Goal: Information Seeking & Learning: Find specific fact

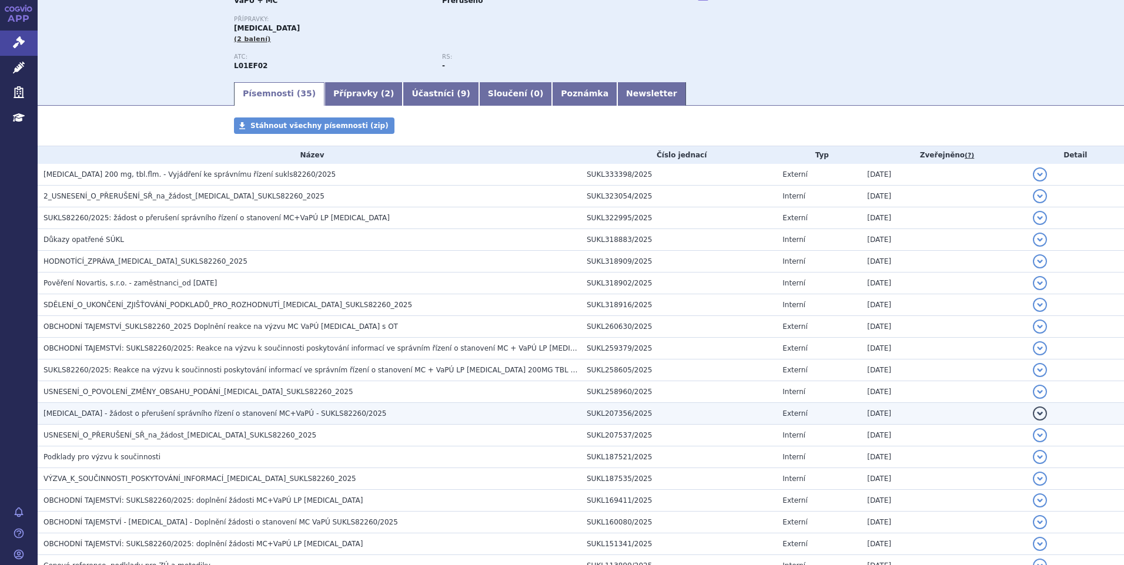
scroll to position [59, 0]
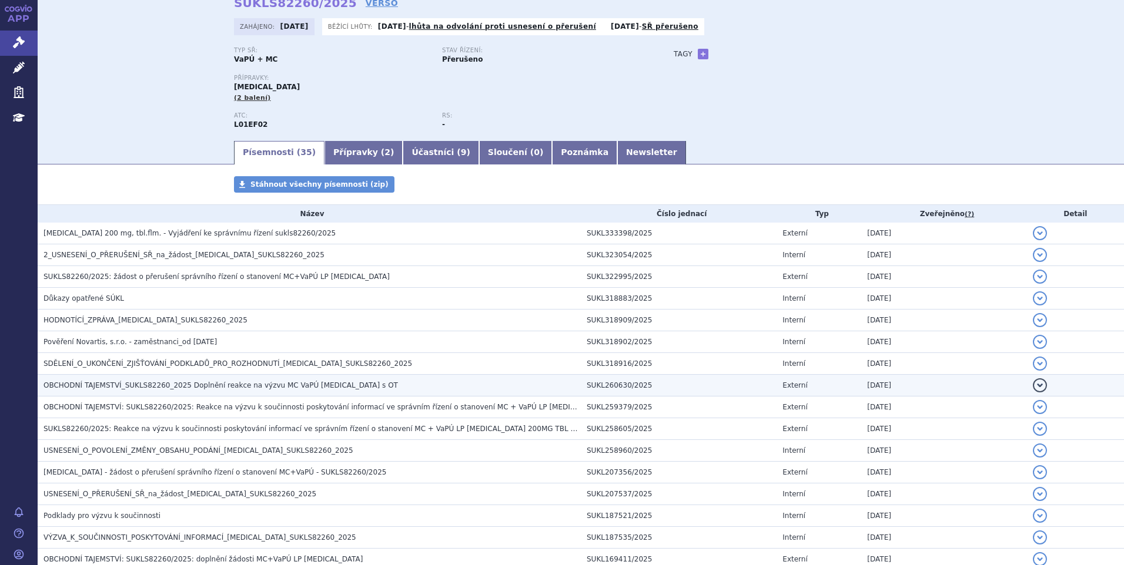
click at [132, 386] on span "OBCHODNÍ TAJEMSTVÍ_SUKLS82260_2025 Doplnění reakce na výzvu MC VaPÚ [MEDICAL_DA…" at bounding box center [220, 385] width 354 height 8
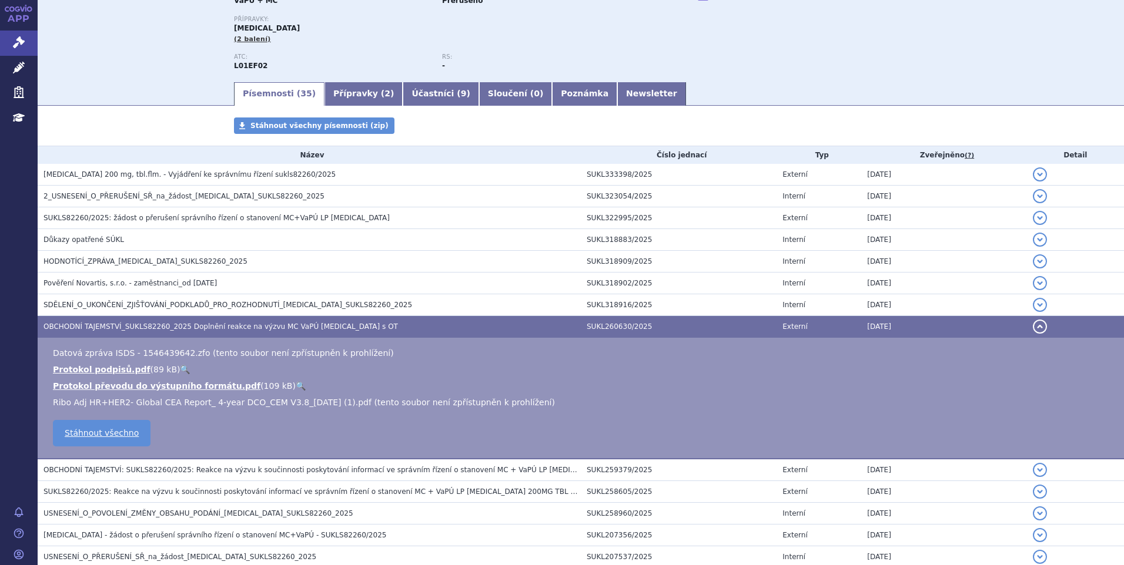
scroll to position [176, 0]
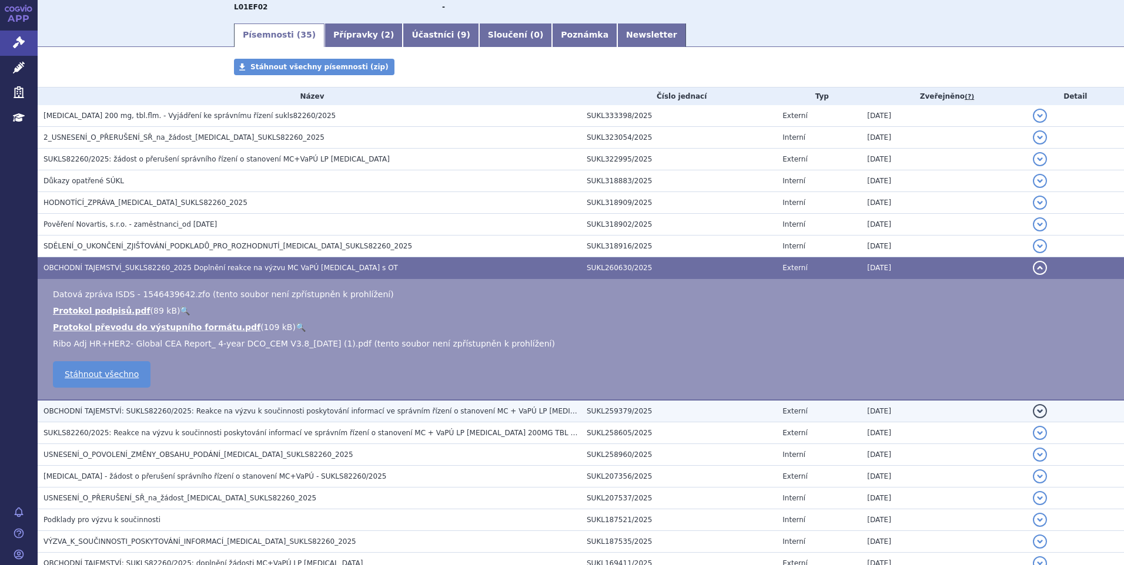
click at [135, 410] on span "OBCHODNÍ TAJEMSTVÍ: SUKLS82260/2025: Reakce na výzvu k součinnosti poskytování …" at bounding box center [414, 411] width 742 height 8
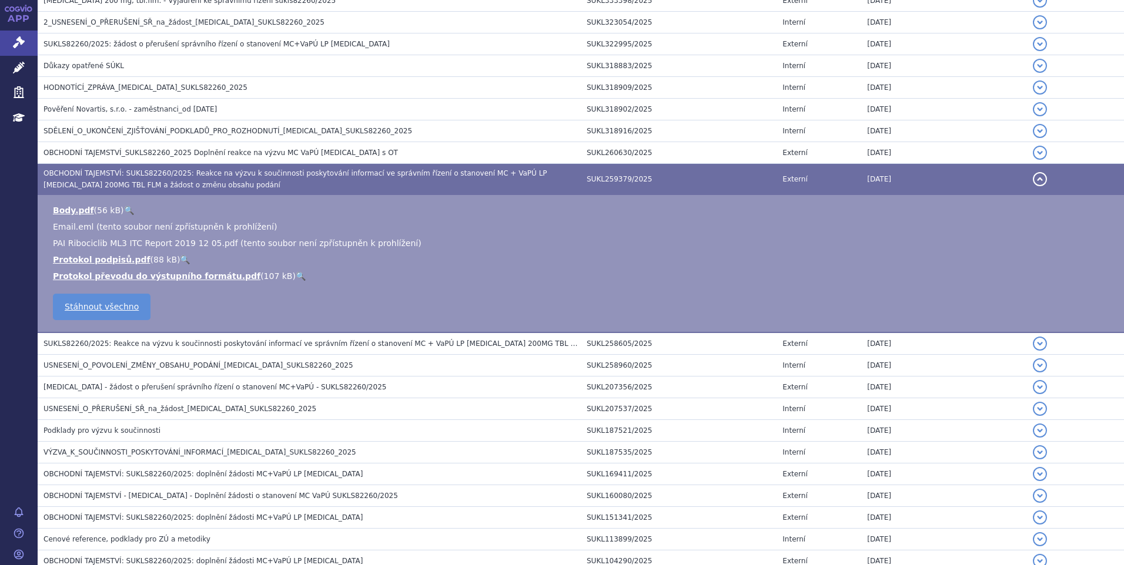
scroll to position [294, 0]
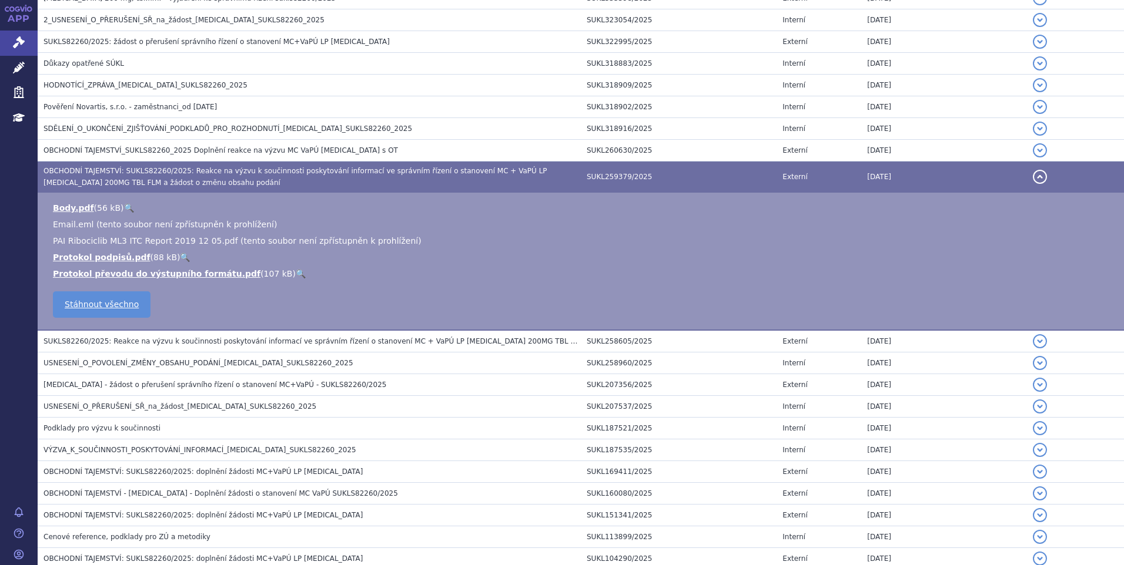
click at [120, 339] on span "SUKLS82260/2025: Reakce na výzvu k součinnosti poskytování informací ve správní…" at bounding box center [373, 341] width 660 height 8
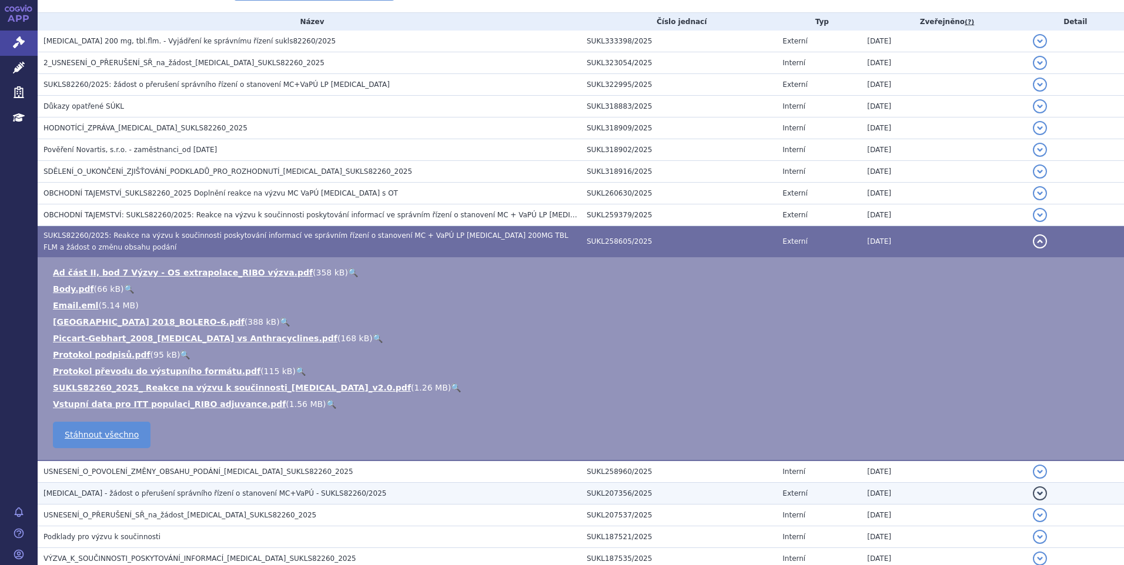
scroll to position [235, 0]
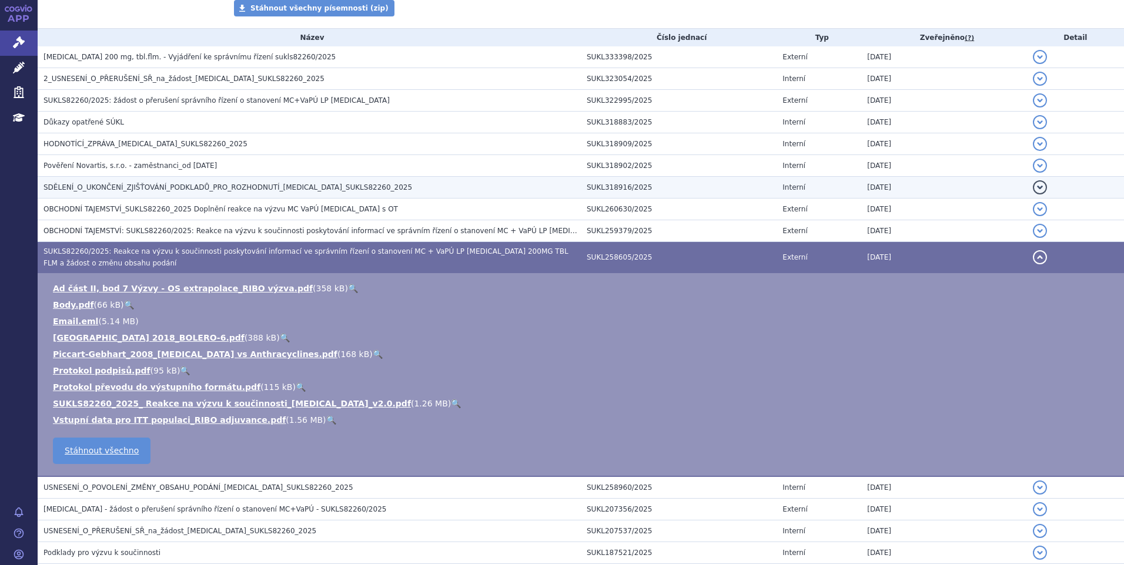
click at [174, 192] on span "SDĚLENÍ_O_UKONČENÍ_ZJIŠŤOVÁNÍ_PODKLADŮ_PRO_ROZHODNUTÍ_[MEDICAL_DATA]_SUKLS82260…" at bounding box center [227, 187] width 369 height 8
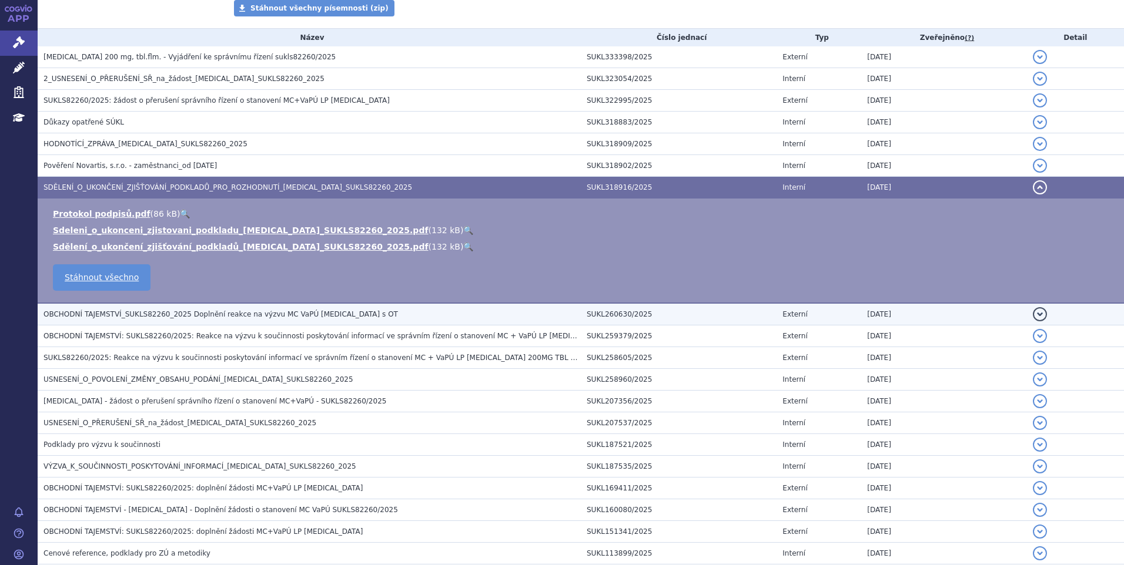
click at [166, 319] on span "OBCHODNÍ TAJEMSTVÍ_SUKLS82260_2025 Doplnění reakce na výzvu MC VaPÚ [MEDICAL_DA…" at bounding box center [220, 314] width 354 height 8
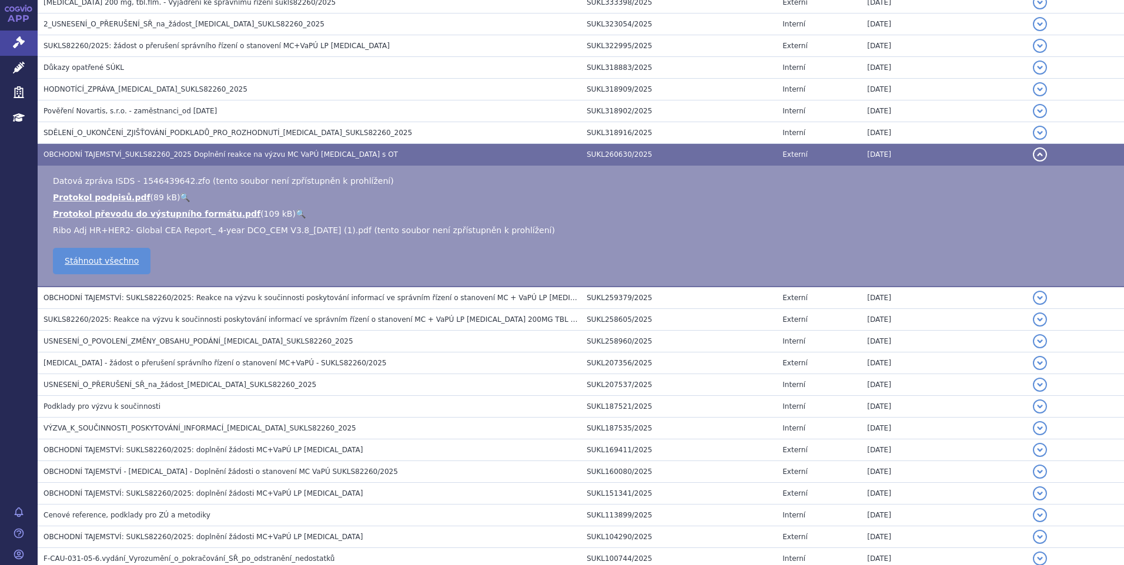
scroll to position [411, 0]
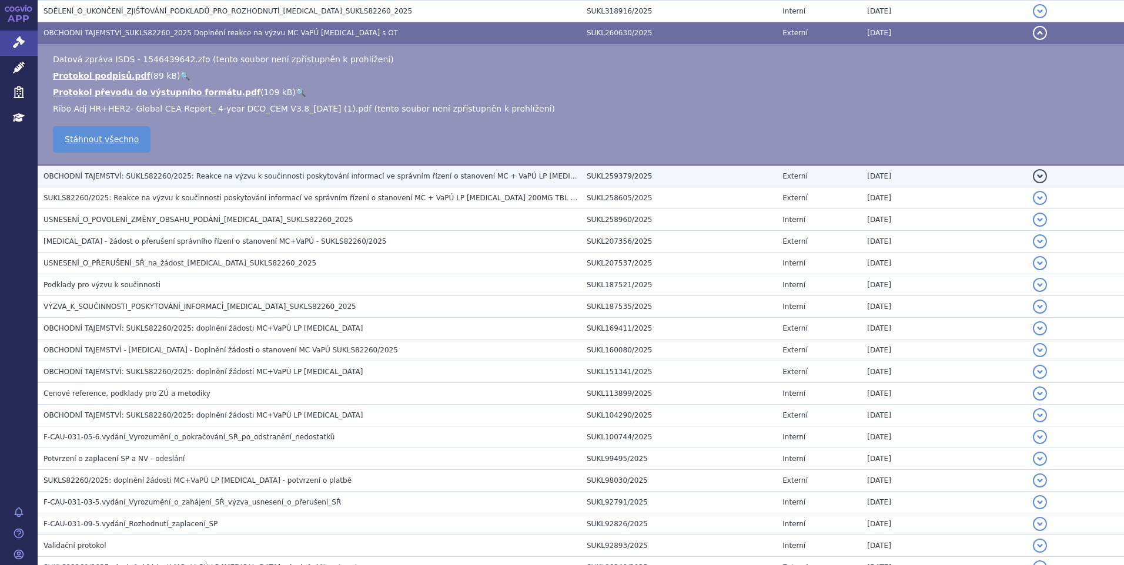
click at [180, 177] on span "OBCHODNÍ TAJEMSTVÍ: SUKLS82260/2025: Reakce na výzvu k součinnosti poskytování …" at bounding box center [414, 176] width 742 height 8
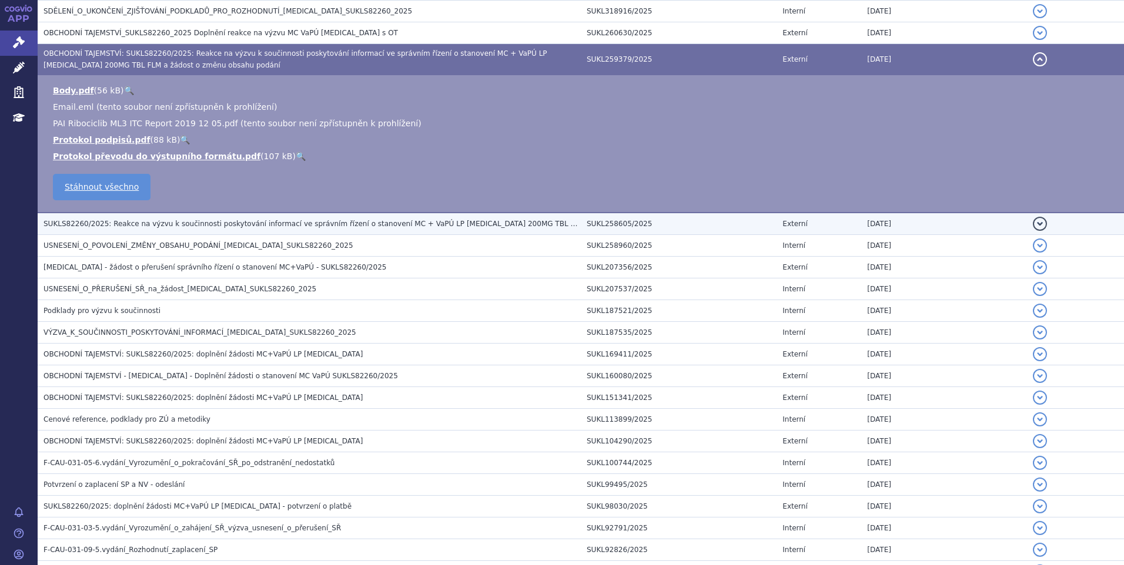
click at [175, 226] on span "SUKLS82260/2025: Reakce na výzvu k součinnosti poskytování informací ve správní…" at bounding box center [373, 224] width 660 height 8
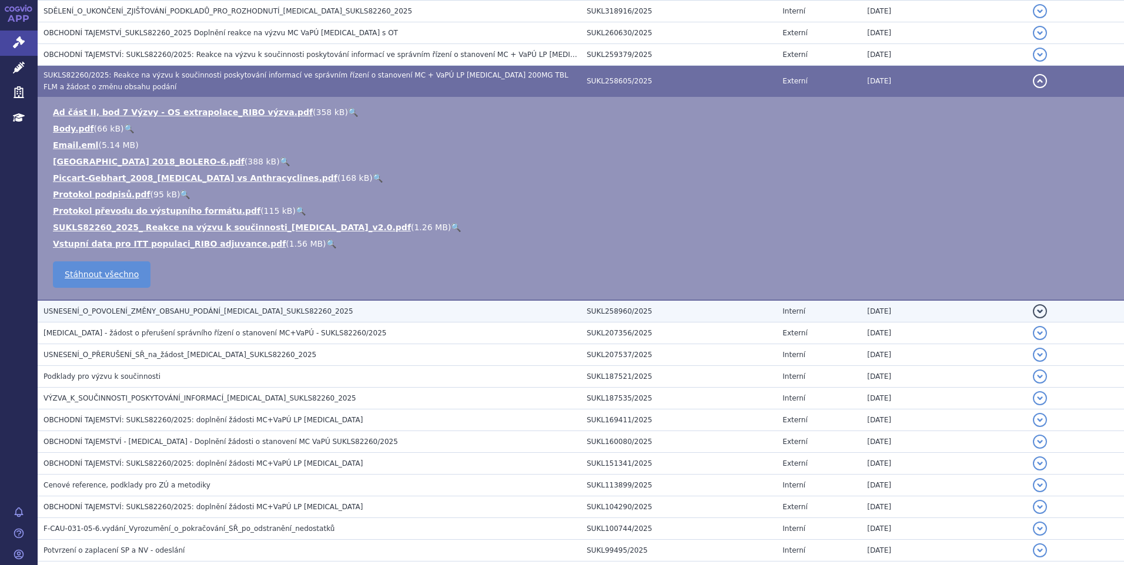
click at [178, 307] on span "USNESENÍ_O_POVOLENÍ_ZMĚNY_OBSAHU_PODÁNÍ_[MEDICAL_DATA]_SUKLS82260_2025" at bounding box center [198, 311] width 310 height 8
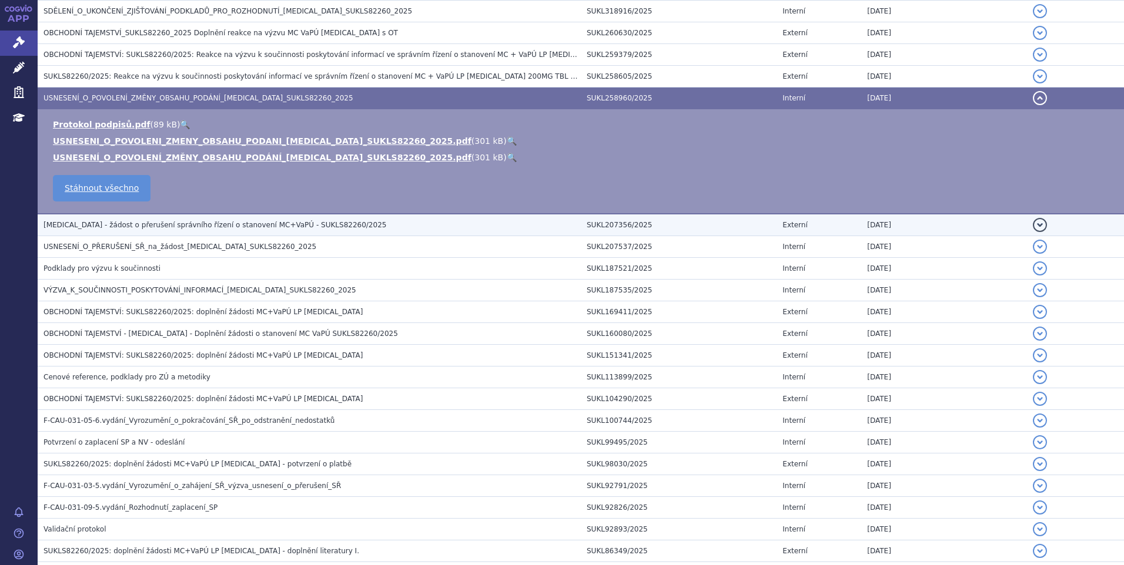
click at [172, 223] on span "[MEDICAL_DATA] - žádost o přerušení správního řízení o stanovení MC+VaPÚ - SUKL…" at bounding box center [214, 225] width 343 height 8
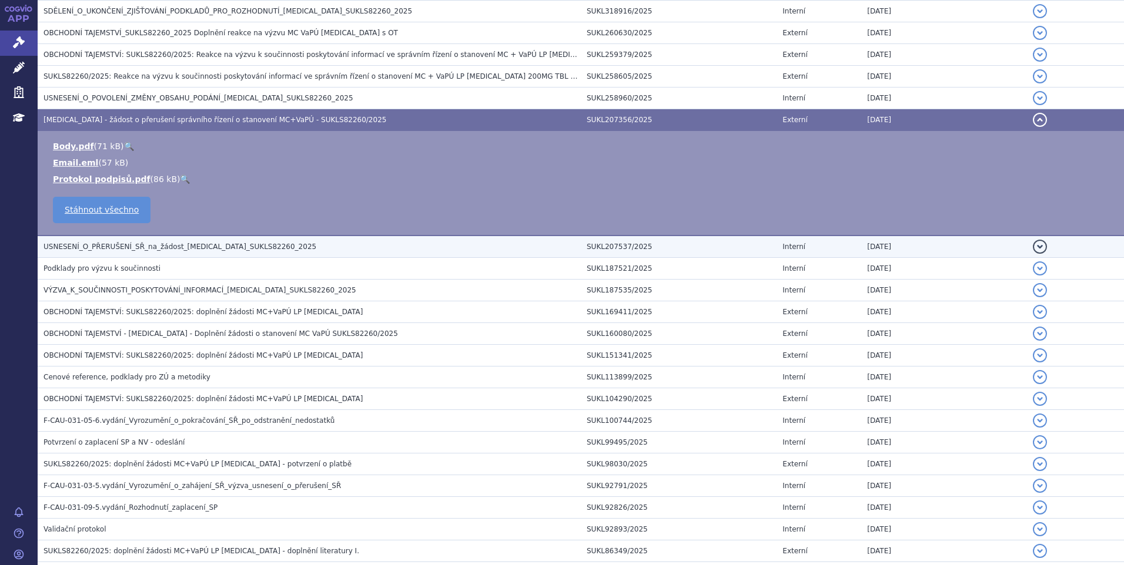
click at [166, 255] on td "USNESENÍ_O_PŘERUŠENÍ_SŘ_na_žádost_[MEDICAL_DATA]_SUKLS82260_2025" at bounding box center [309, 247] width 543 height 22
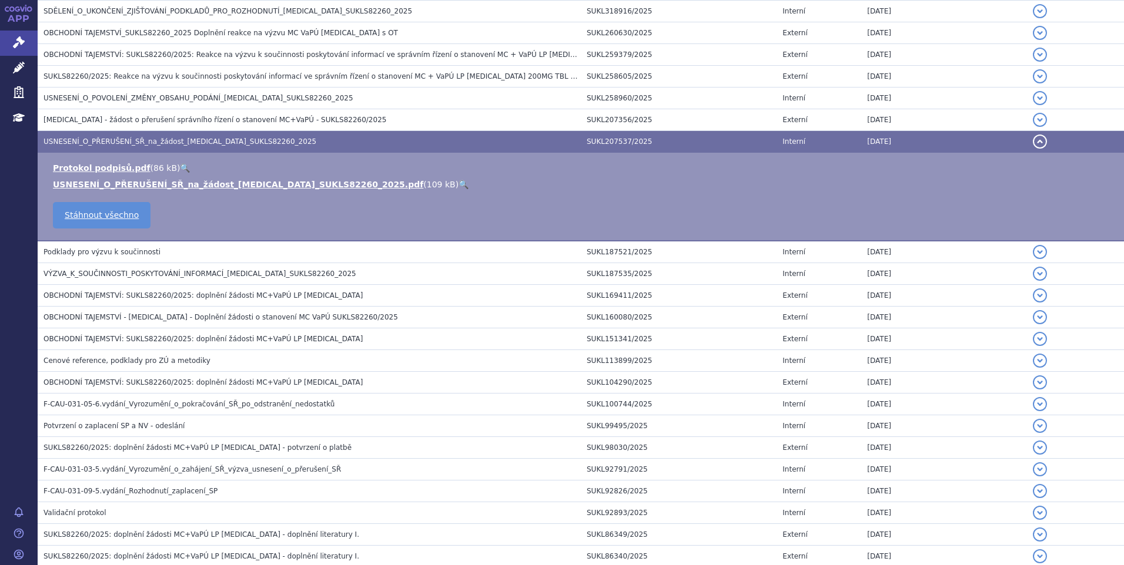
click at [160, 275] on span "VÝZVA_K_SOUČINNOSTI_POSKYTOVÁNÍ_INFORMACÍ_[MEDICAL_DATA]_SUKLS82260_2025" at bounding box center [199, 274] width 313 height 8
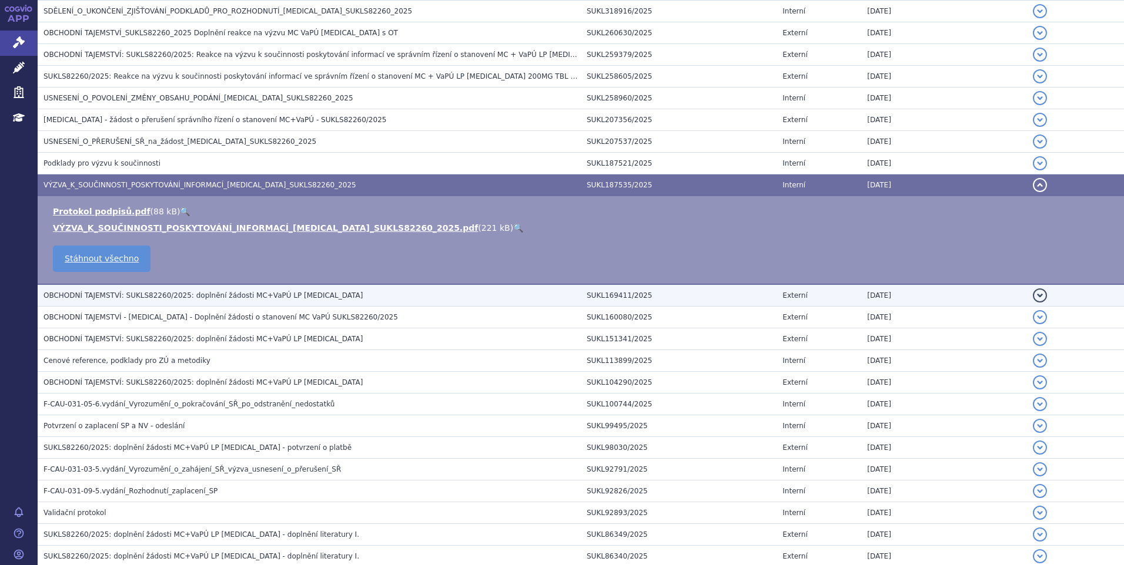
click at [160, 301] on h3 "OBCHODNÍ TAJEMSTVÍ: SUKLS82260/2025: doplnění žádosti MC+VaPÚ LP [MEDICAL_DATA]" at bounding box center [311, 296] width 537 height 12
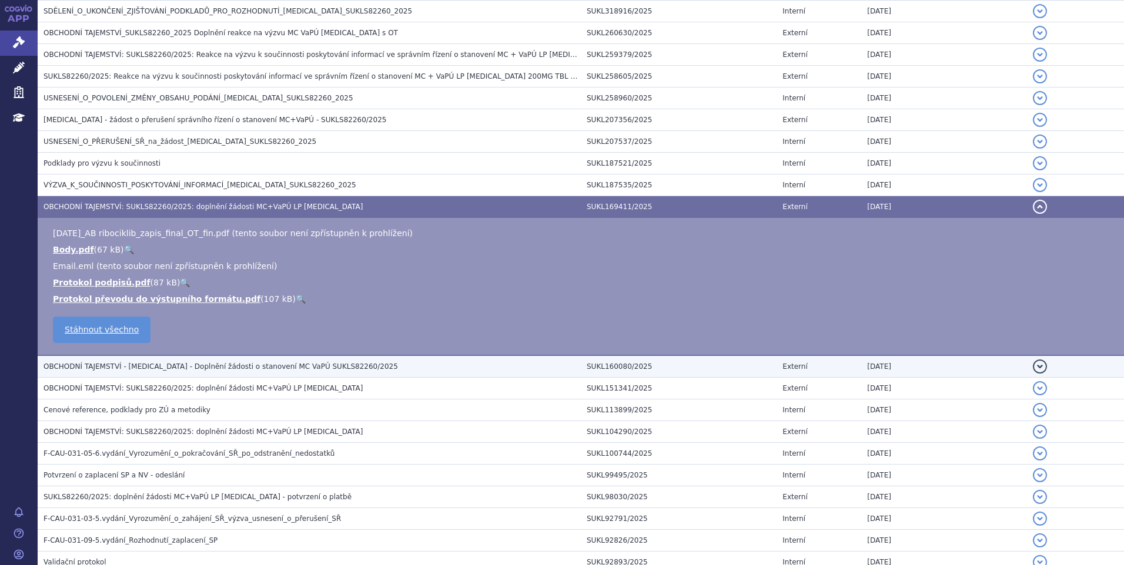
click at [165, 375] on td "OBCHODNÍ TAJEMSTVÍ - [MEDICAL_DATA] - Doplnění žádosti o stanovení MC VaPÚ SUKL…" at bounding box center [309, 367] width 543 height 22
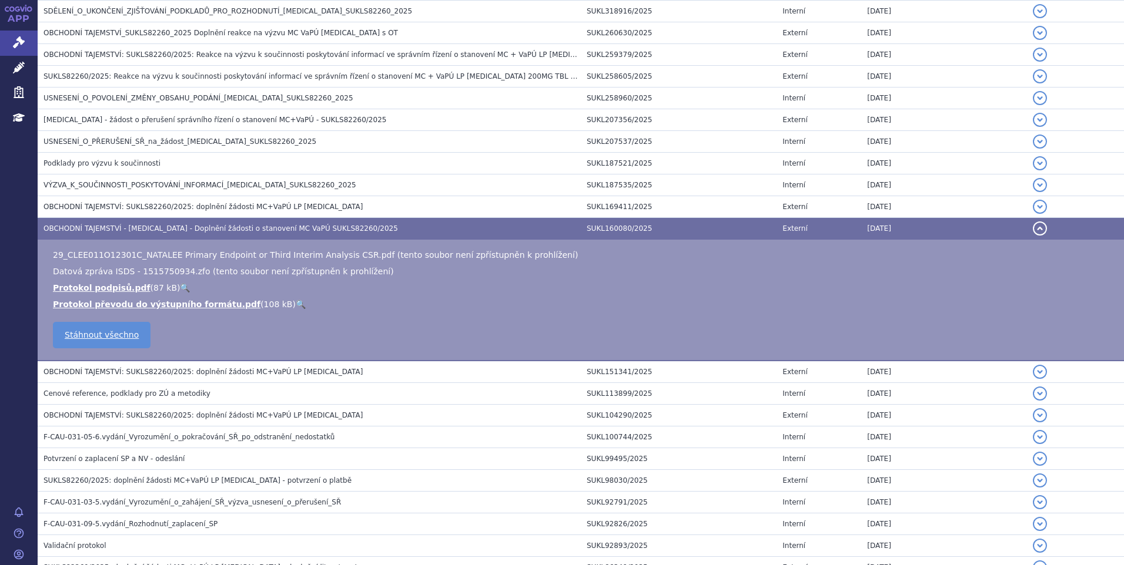
scroll to position [470, 0]
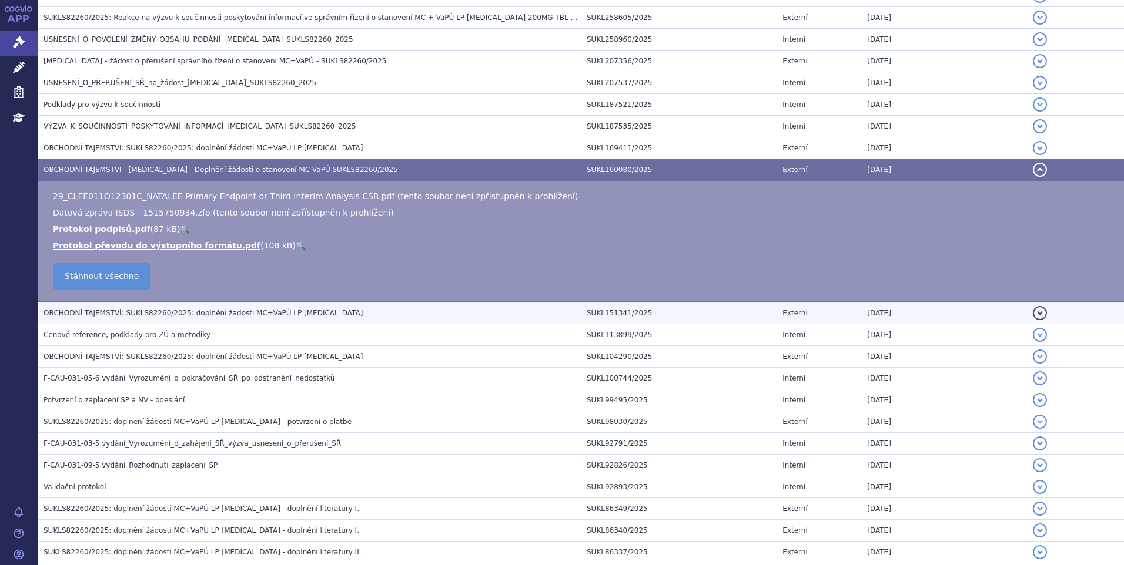
click at [176, 313] on span "OBCHODNÍ TAJEMSTVÍ: SUKLS82260/2025: doplnění žádosti MC+VaPÚ LP [MEDICAL_DATA]" at bounding box center [202, 313] width 319 height 8
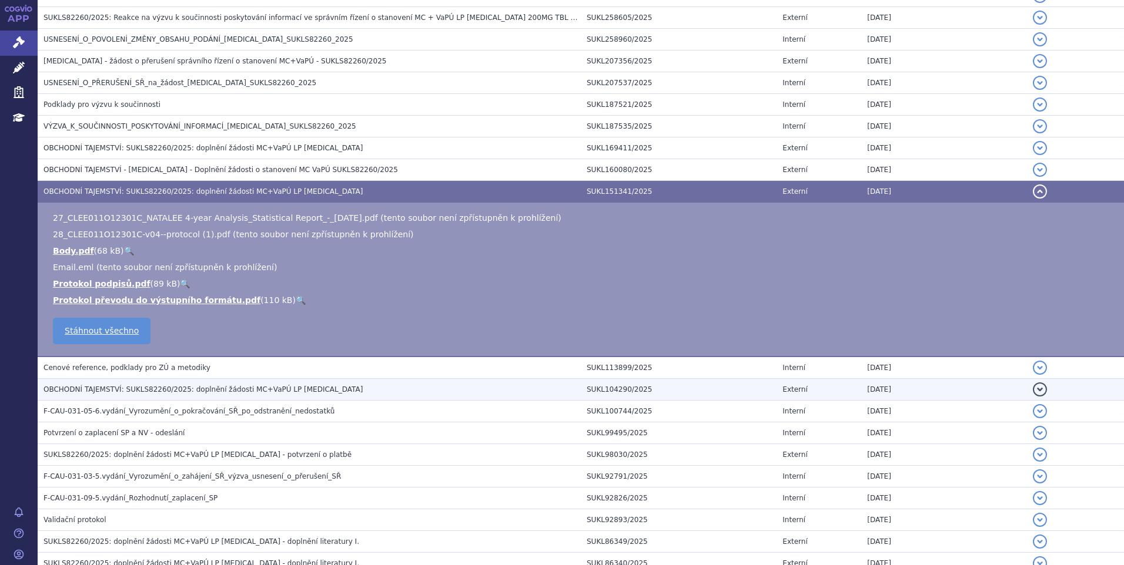
click at [149, 387] on span "OBCHODNÍ TAJEMSTVÍ: SUKLS82260/2025: doplnění žádosti MC+VaPÚ LP [MEDICAL_DATA]" at bounding box center [202, 390] width 319 height 8
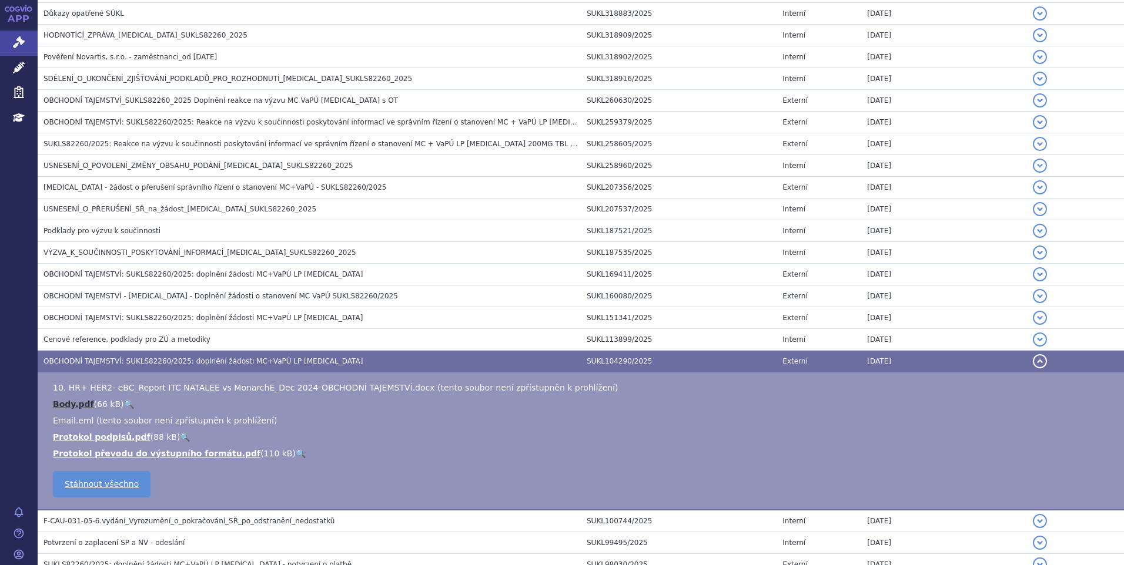
scroll to position [333, 0]
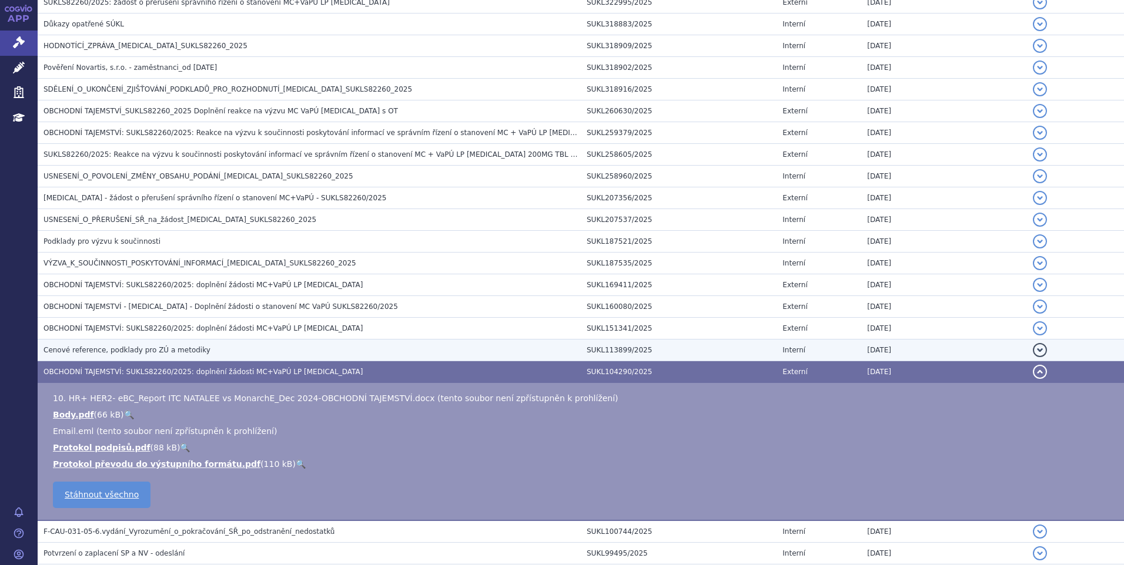
click at [92, 352] on span "Cenové reference, podklady pro ZÚ a metodiky" at bounding box center [126, 350] width 167 height 8
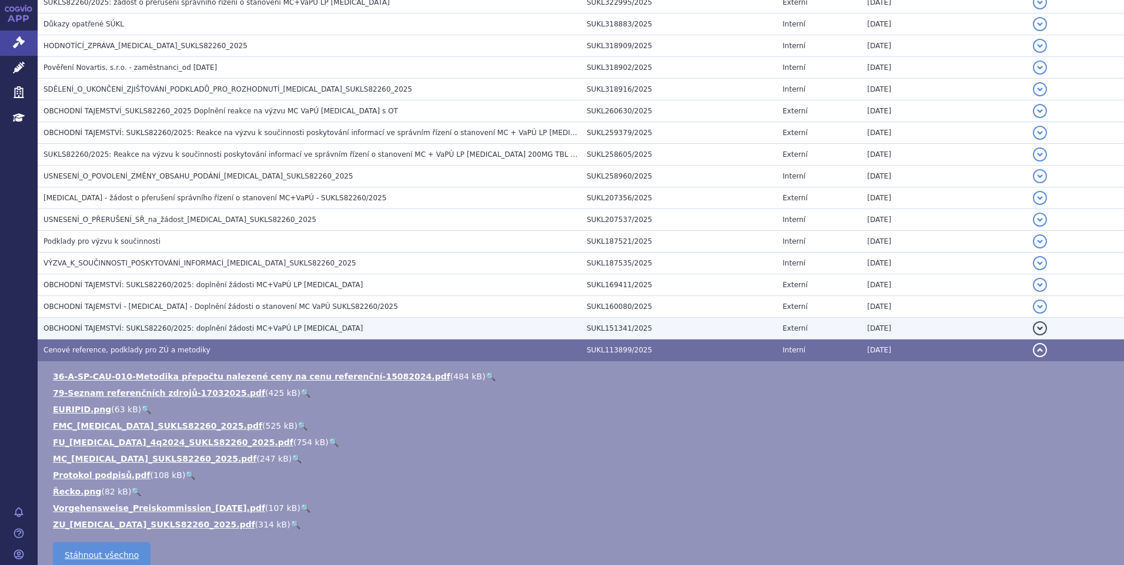
click at [101, 322] on td "OBCHODNÍ TAJEMSTVÍ: SUKLS82260/2025: doplnění žádosti MC+VaPÚ LP [MEDICAL_DATA]" at bounding box center [309, 329] width 543 height 22
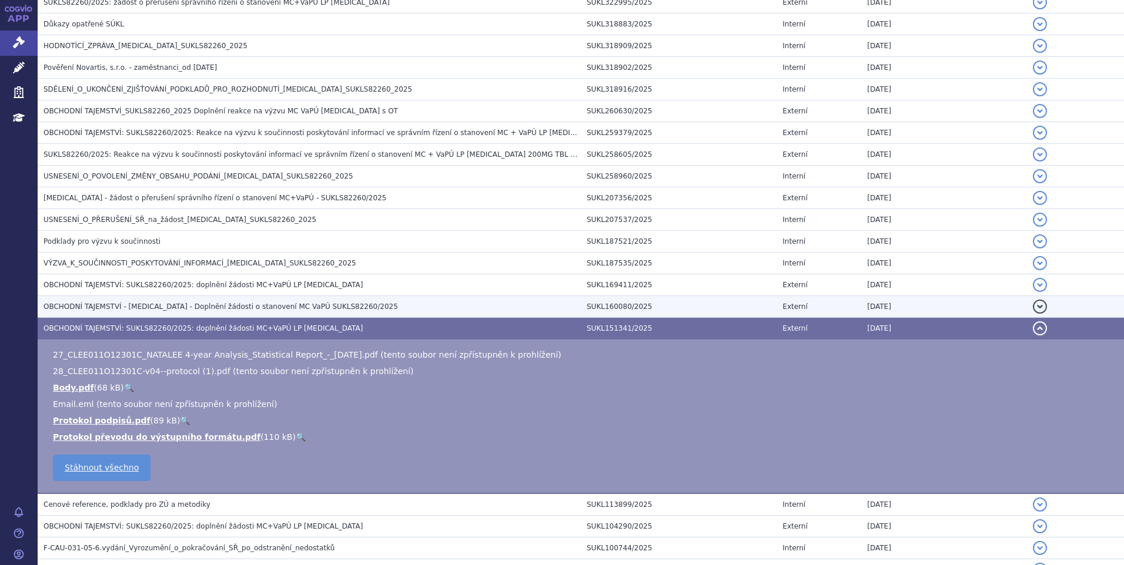
click at [85, 303] on span "OBCHODNÍ TAJEMSTVÍ - [MEDICAL_DATA] - Doplnění žádosti o stanovení MC VaPÚ SUKL…" at bounding box center [220, 307] width 354 height 8
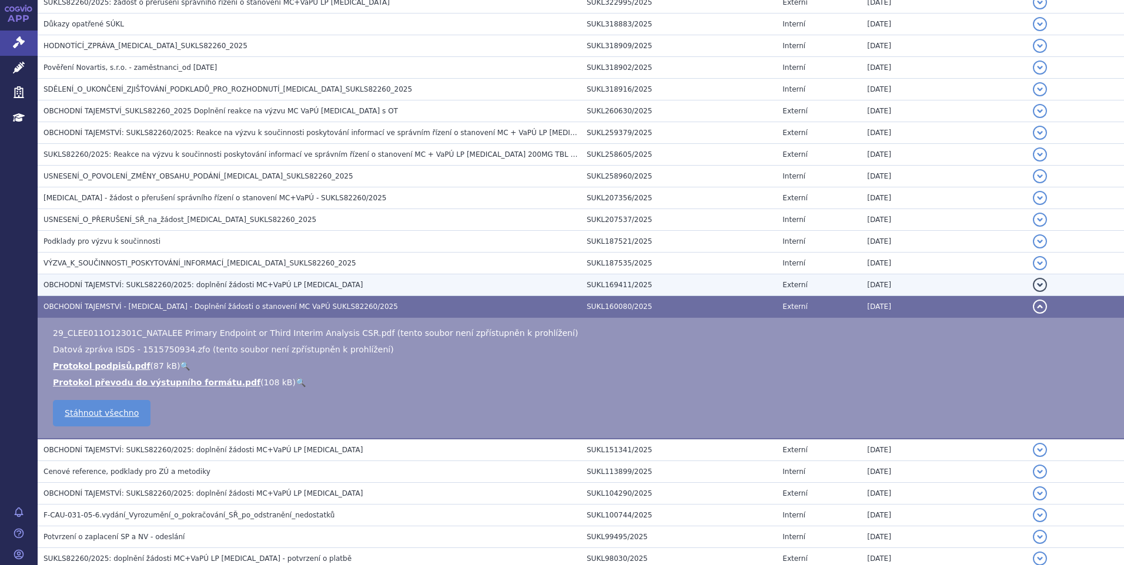
click at [78, 276] on td "OBCHODNÍ TAJEMSTVÍ: SUKLS82260/2025: doplnění žádosti MC+VaPÚ LP [MEDICAL_DATA]" at bounding box center [309, 286] width 543 height 22
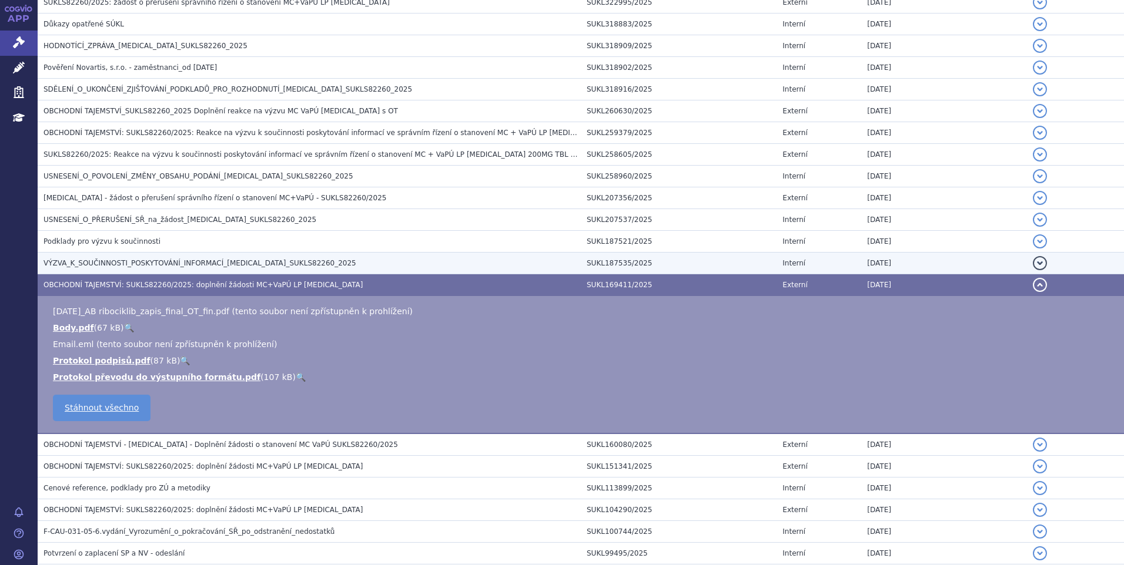
click at [81, 256] on td "VÝZVA_K_SOUČINNOSTI_POSKYTOVÁNÍ_INFORMACÍ_[MEDICAL_DATA]_SUKLS82260_2025" at bounding box center [309, 264] width 543 height 22
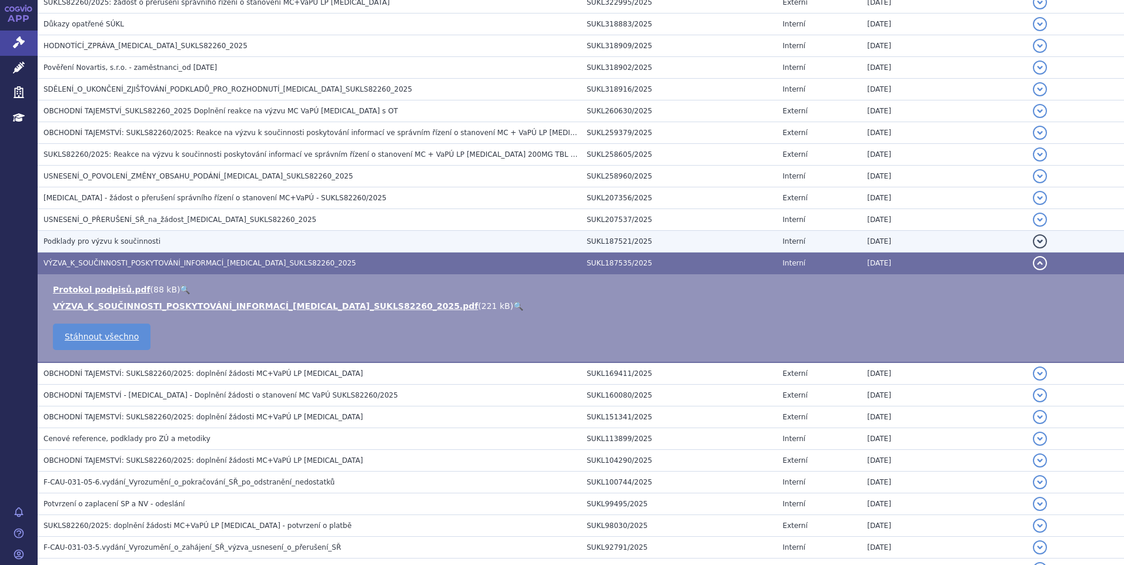
click at [76, 242] on span "Podklady pro výzvu k součinnosti" at bounding box center [101, 241] width 117 height 8
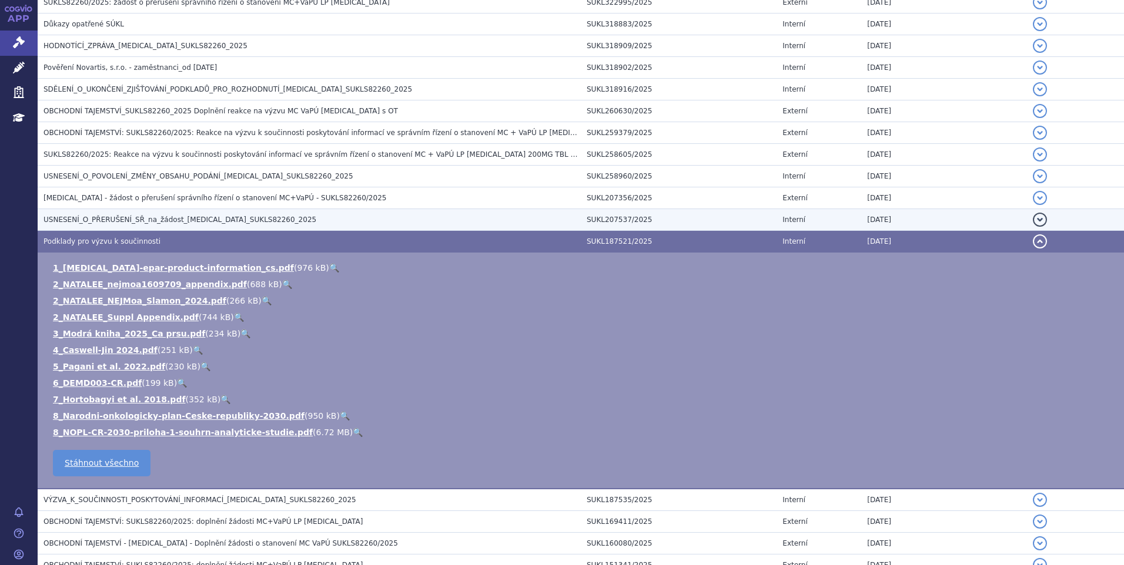
click at [79, 214] on h3 "USNESENÍ_O_PŘERUŠENÍ_SŘ_na_žádost_[MEDICAL_DATA]_SUKLS82260_2025" at bounding box center [311, 220] width 537 height 12
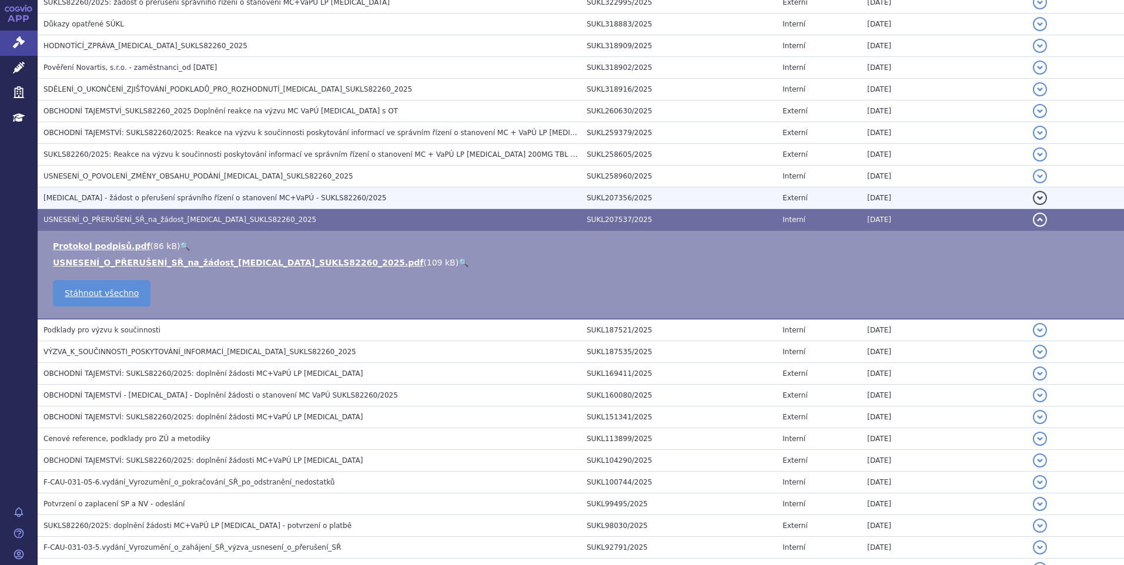
click at [83, 195] on span "[MEDICAL_DATA] - žádost o přerušení správního řízení o stanovení MC+VaPÚ - SUKL…" at bounding box center [214, 198] width 343 height 8
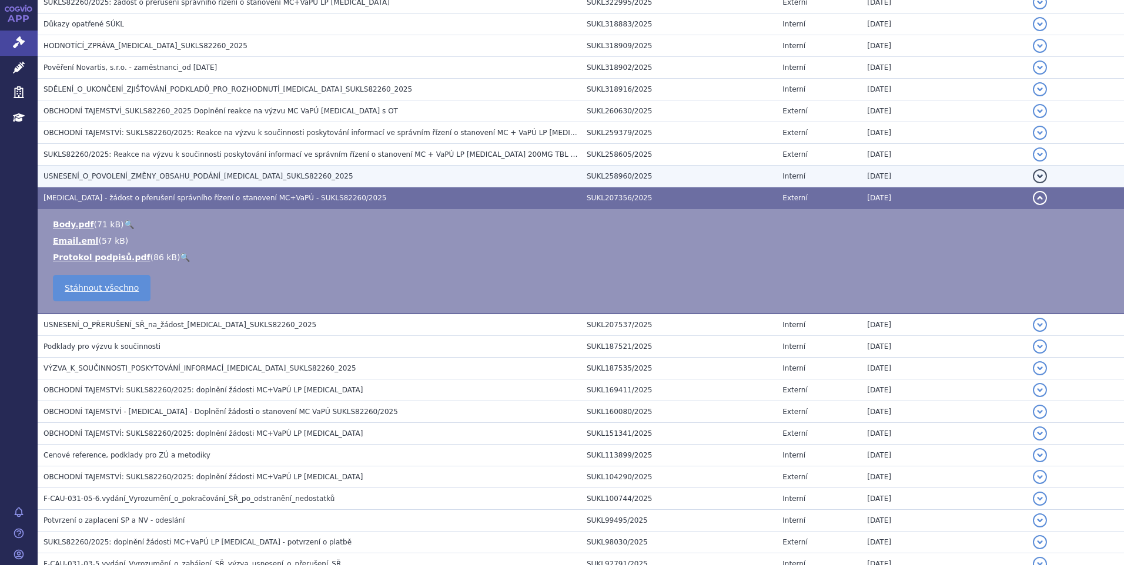
click at [79, 180] on span "USNESENÍ_O_POVOLENÍ_ZMĚNY_OBSAHU_PODÁNÍ_[MEDICAL_DATA]_SUKLS82260_2025" at bounding box center [198, 176] width 310 height 8
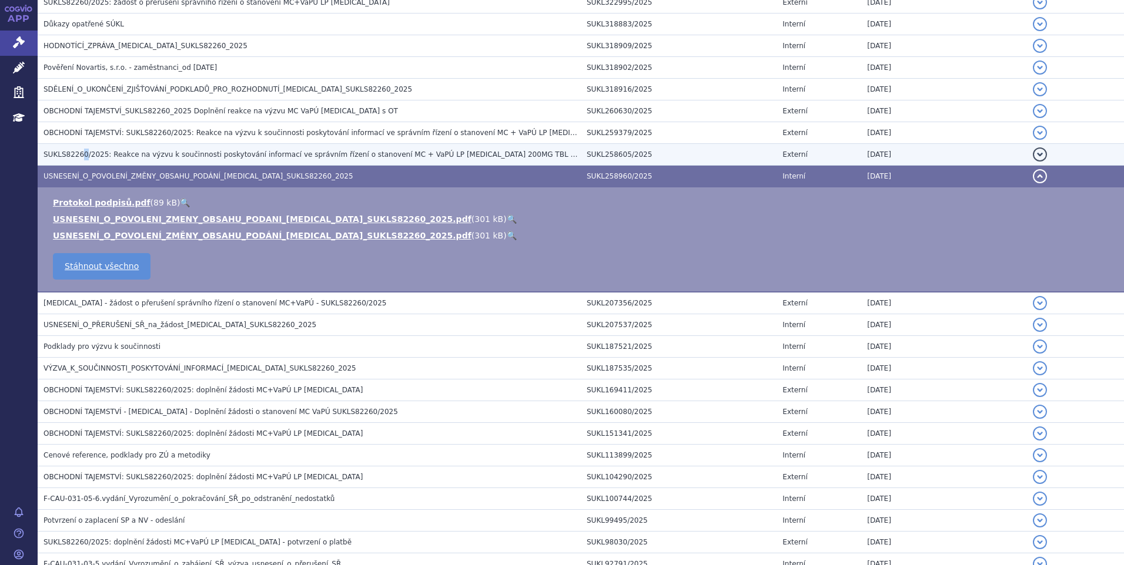
click at [81, 155] on span "SUKLS82260/2025: Reakce na výzvu k součinnosti poskytování informací ve správní…" at bounding box center [373, 154] width 660 height 8
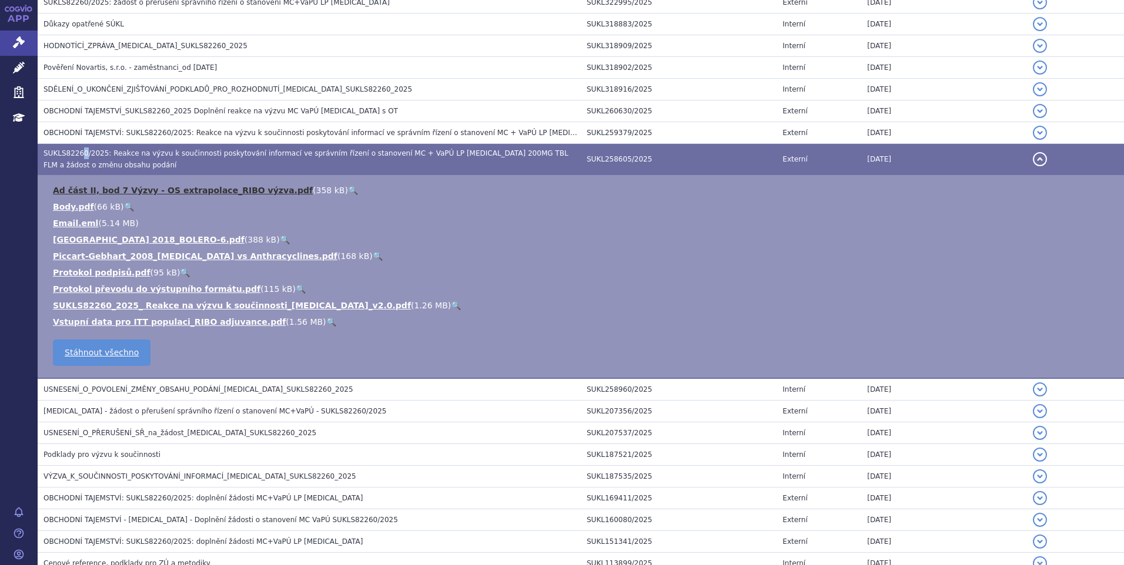
drag, startPoint x: 81, startPoint y: 155, endPoint x: 178, endPoint y: 186, distance: 101.9
click at [178, 186] on link "Ad část II, bod 7 Výzvy - OS extrapolace_RIBO výzva.pdf" at bounding box center [183, 190] width 260 height 9
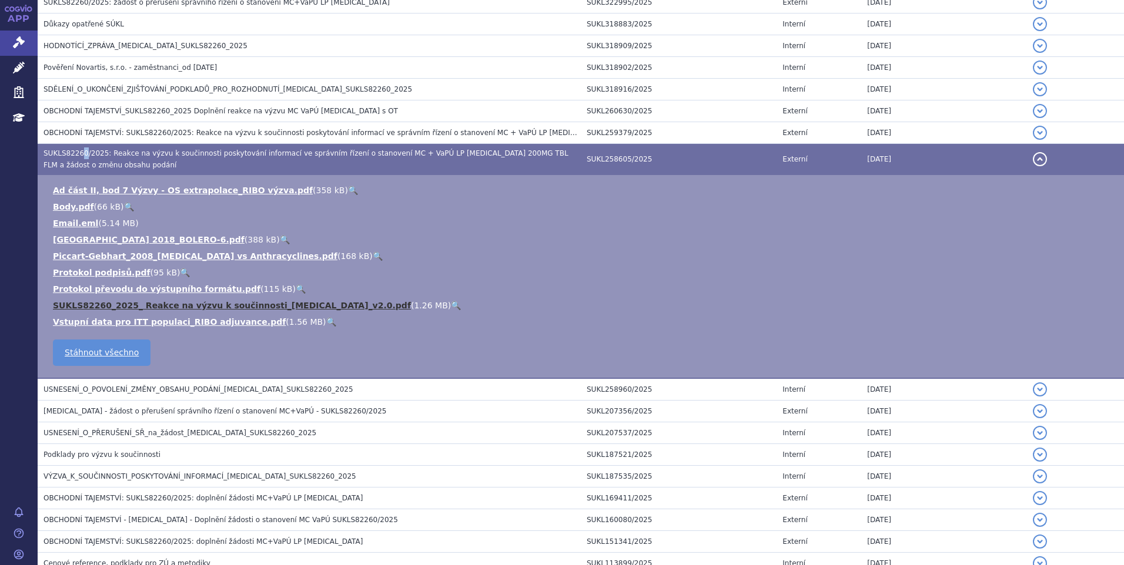
click at [102, 309] on link "SUKLS82260_2025_ Reakce na výzvu k součinnosti_[MEDICAL_DATA]_v2.0.pdf" at bounding box center [232, 305] width 358 height 9
